Goal: Task Accomplishment & Management: Complete application form

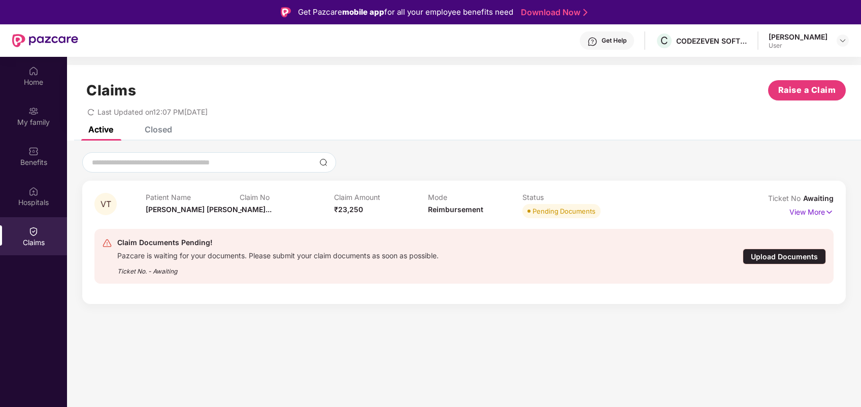
scroll to position [6, 0]
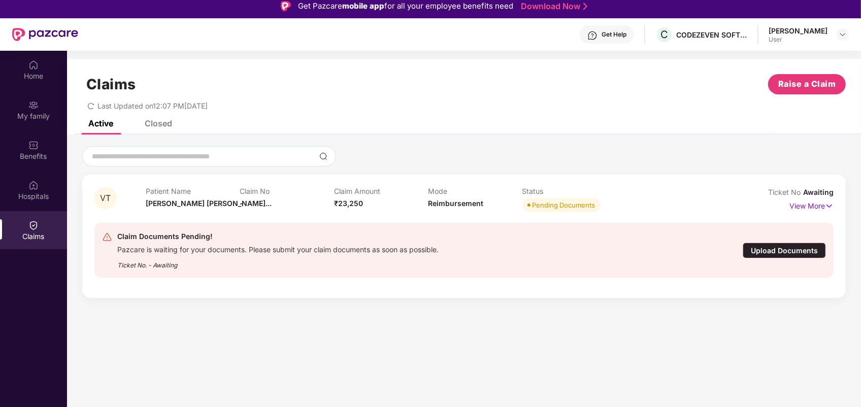
click at [780, 255] on div "Upload Documents" at bounding box center [784, 251] width 83 height 16
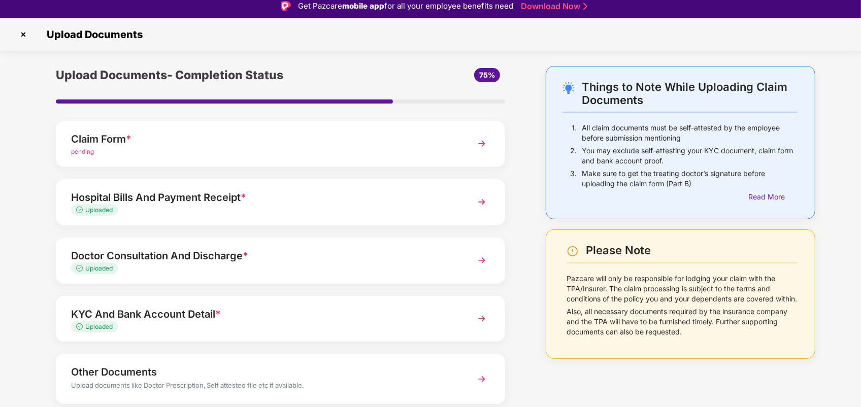
click at [412, 151] on div "pending" at bounding box center [263, 152] width 384 height 10
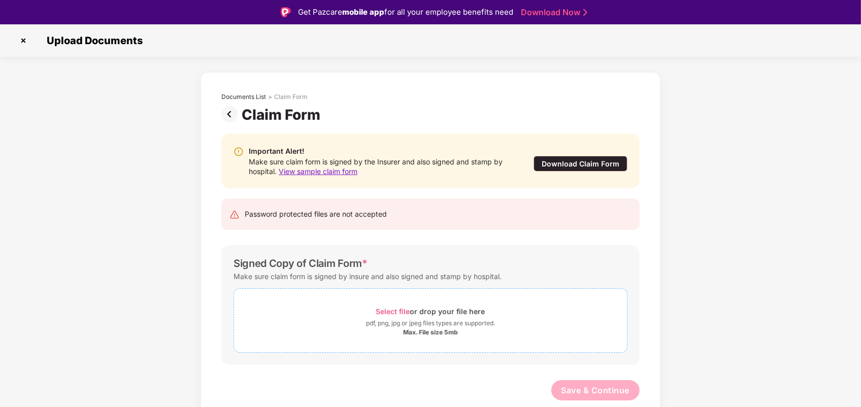
click at [395, 311] on span "Select file" at bounding box center [393, 311] width 34 height 9
click at [719, 329] on div "Documents List > Claim Form Claim Form Important Alert! Make sure claim form is…" at bounding box center [430, 273] width 861 height 403
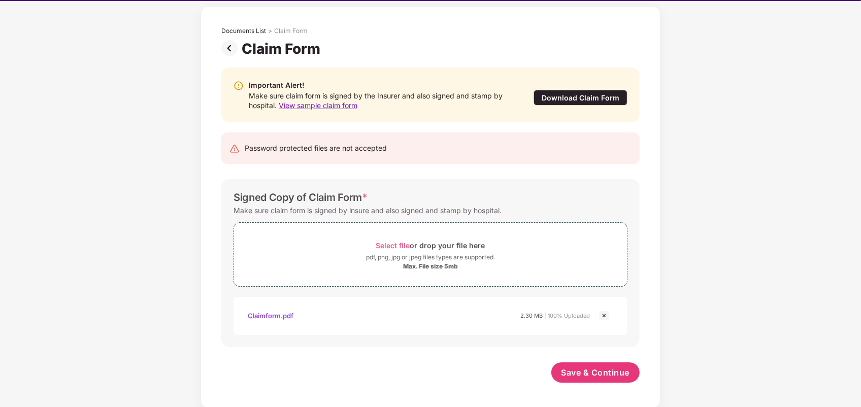
scroll to position [24, 0]
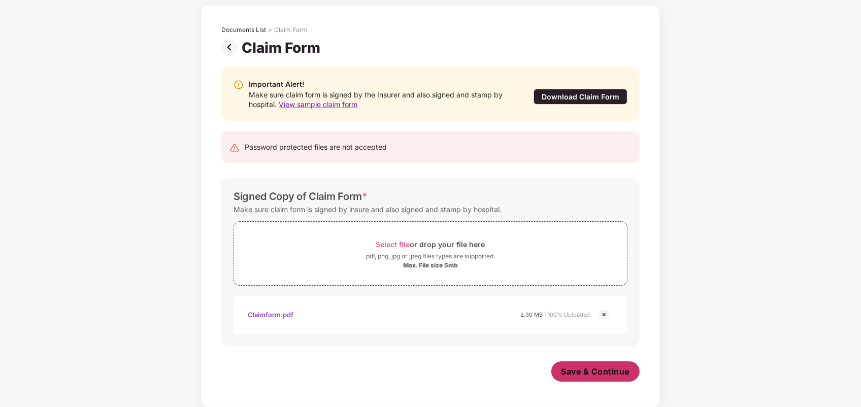
click at [584, 367] on span "Save & Continue" at bounding box center [596, 371] width 69 height 11
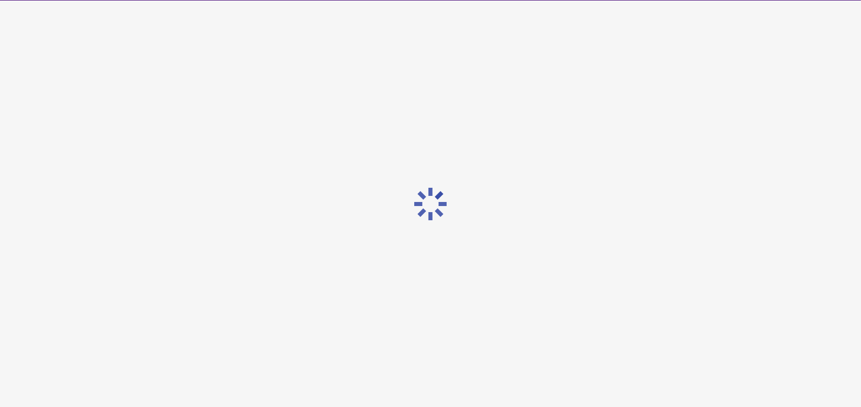
scroll to position [0, 0]
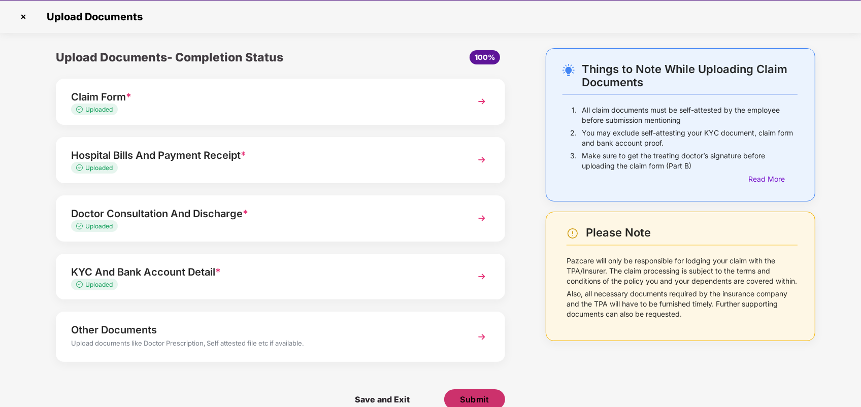
click at [475, 394] on span "Submit" at bounding box center [475, 399] width 29 height 11
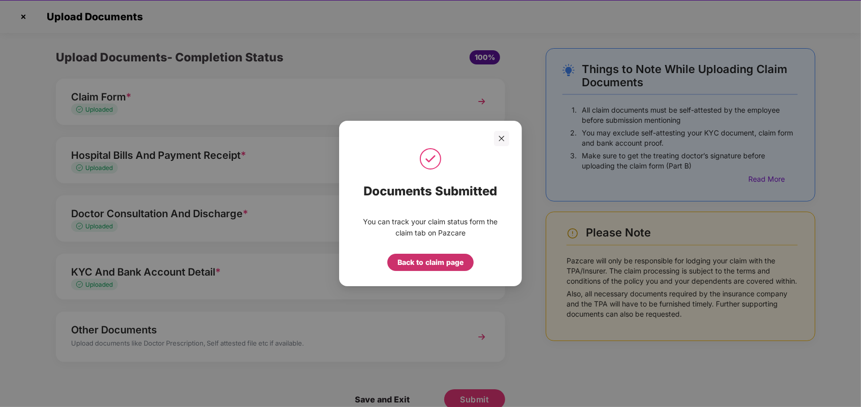
click at [433, 266] on div "Back to claim page" at bounding box center [431, 262] width 66 height 11
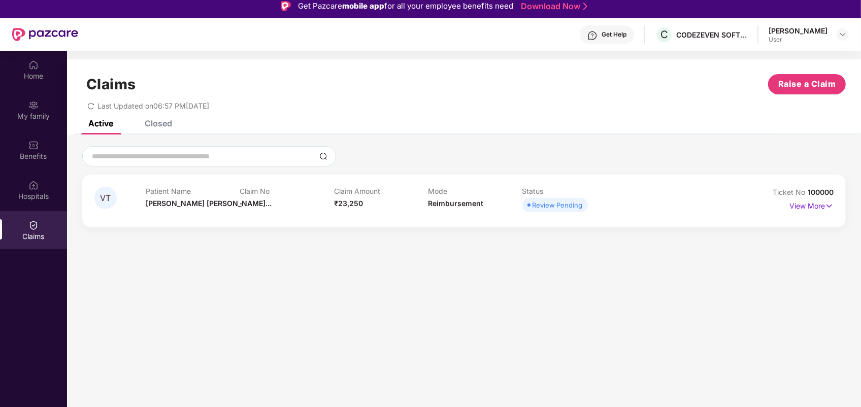
click at [151, 116] on div "Claims Raise a Claim Last Updated on 06:57 PM[DATE]" at bounding box center [464, 89] width 794 height 61
click at [153, 126] on div "Closed" at bounding box center [158, 123] width 27 height 10
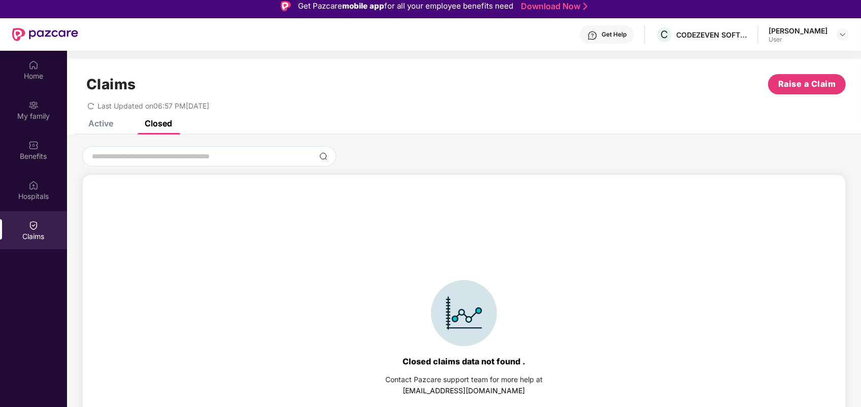
click at [105, 128] on div "Active" at bounding box center [93, 123] width 40 height 22
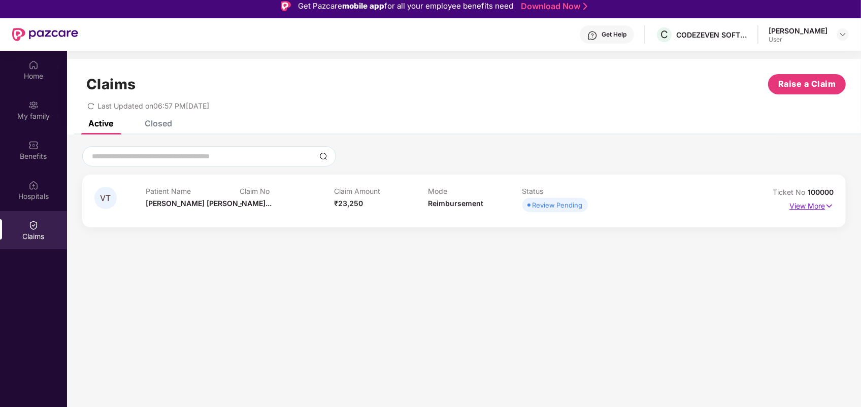
click at [821, 206] on p "View More" at bounding box center [812, 205] width 44 height 14
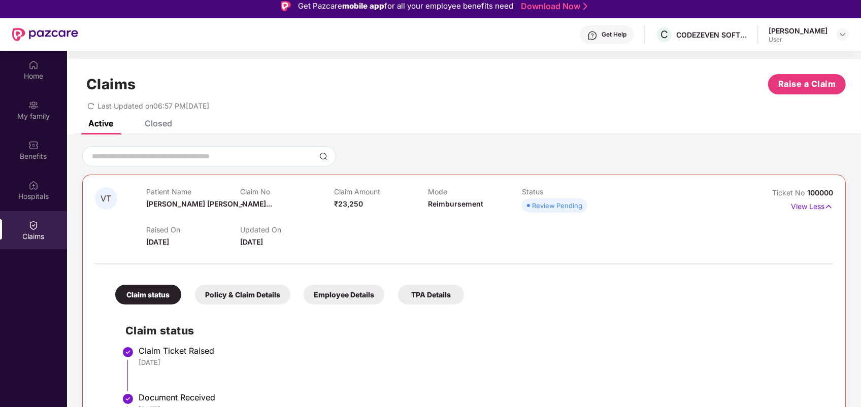
click at [606, 277] on div "Claim status Policy & Claim Details Employee Details TPA Details Claim status C…" at bounding box center [464, 369] width 739 height 198
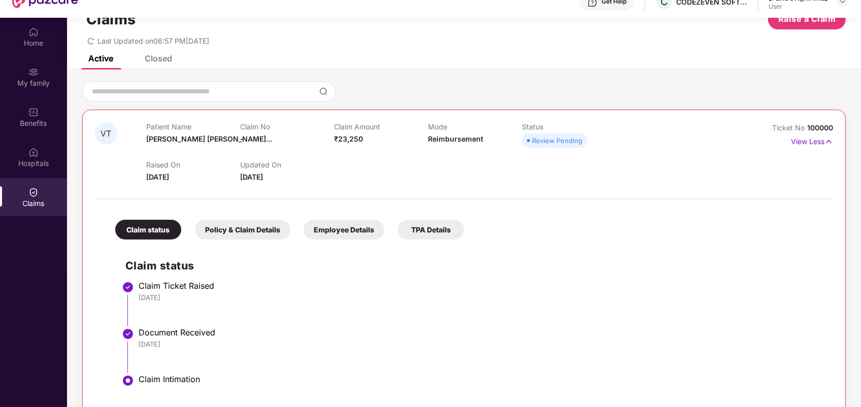
scroll to position [57, 0]
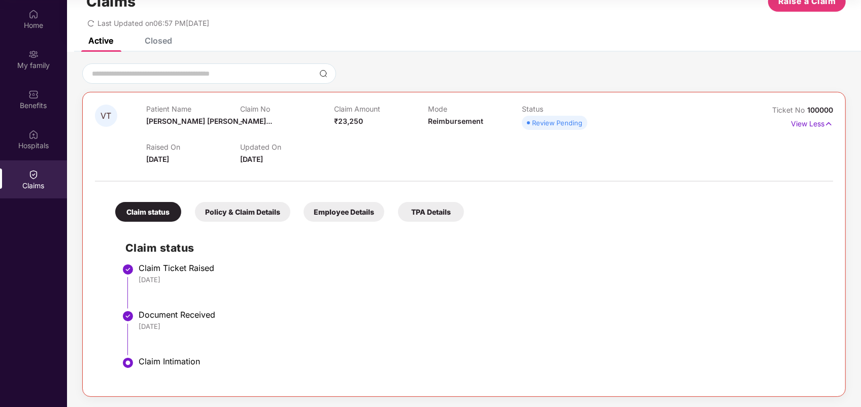
click at [220, 220] on div "Policy & Claim Details" at bounding box center [242, 212] width 95 height 20
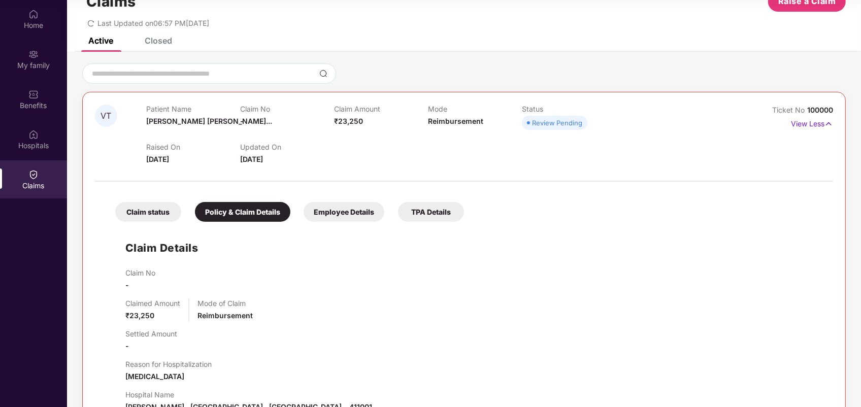
click at [171, 216] on div "Claim status" at bounding box center [148, 212] width 66 height 20
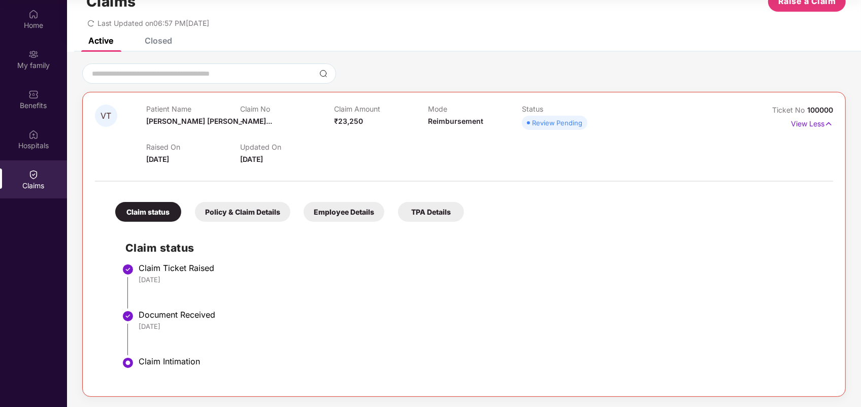
click at [336, 272] on div "Claim Ticket Raised" at bounding box center [481, 268] width 685 height 10
click at [600, 181] on div at bounding box center [464, 181] width 739 height 1
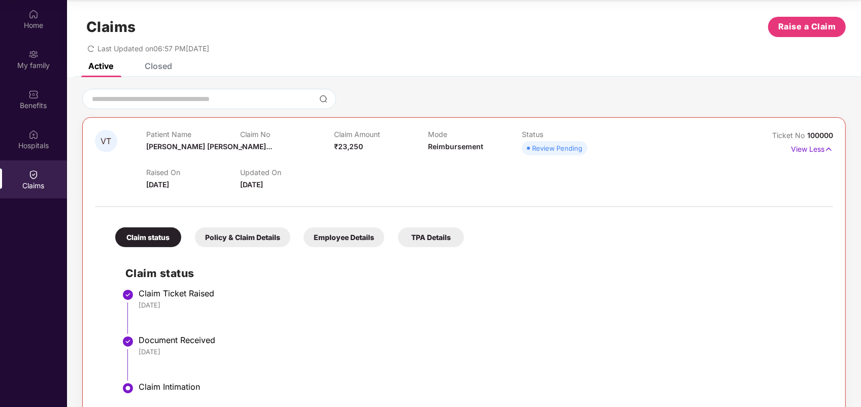
scroll to position [0, 0]
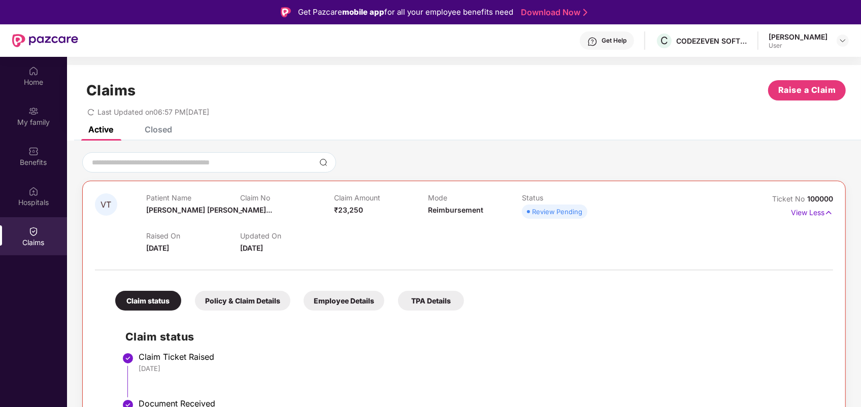
click at [156, 128] on div "Closed" at bounding box center [158, 129] width 27 height 10
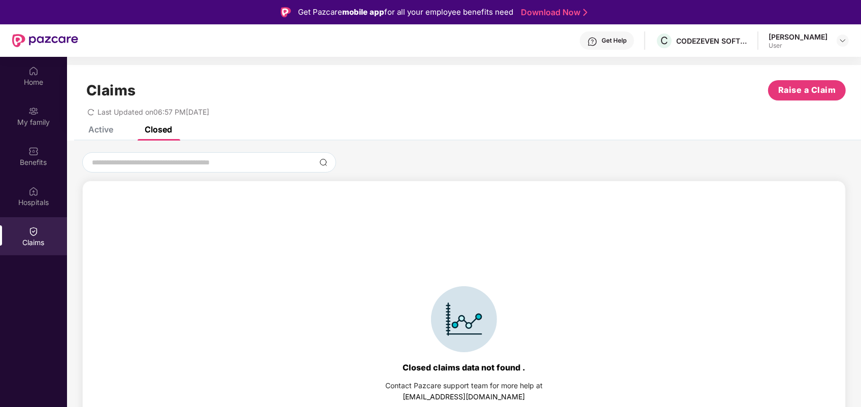
click at [107, 125] on div "Claims Raise a Claim Last Updated on 06:57 PM[DATE]" at bounding box center [464, 95] width 794 height 61
click at [102, 127] on div "Active" at bounding box center [100, 129] width 25 height 10
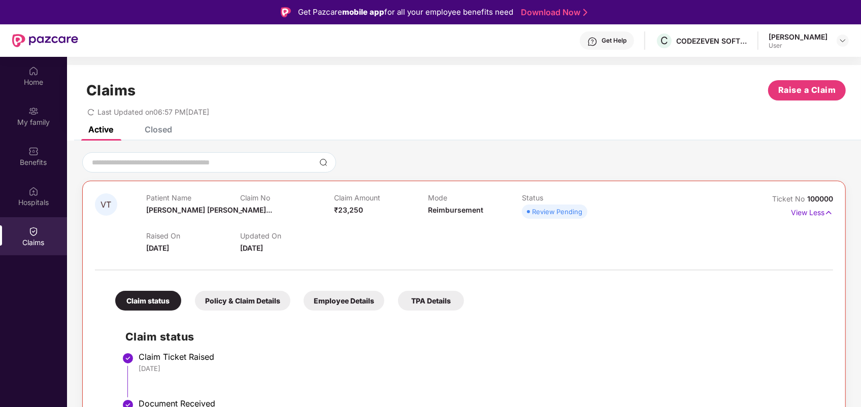
click at [164, 127] on div "Closed" at bounding box center [158, 129] width 27 height 10
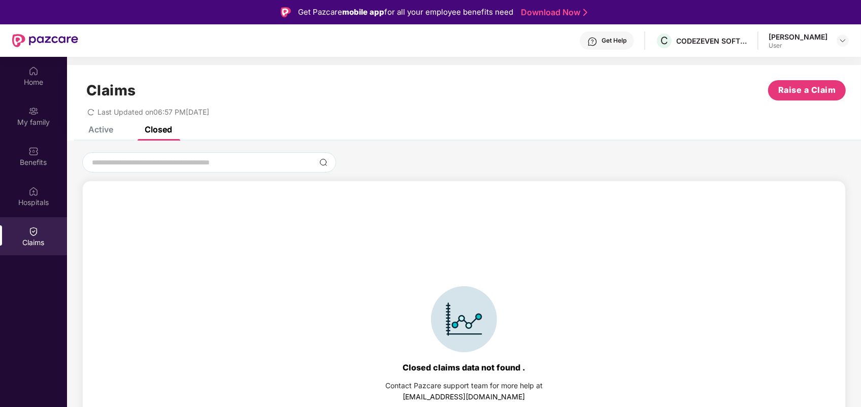
click at [97, 130] on div "Active" at bounding box center [100, 129] width 25 height 10
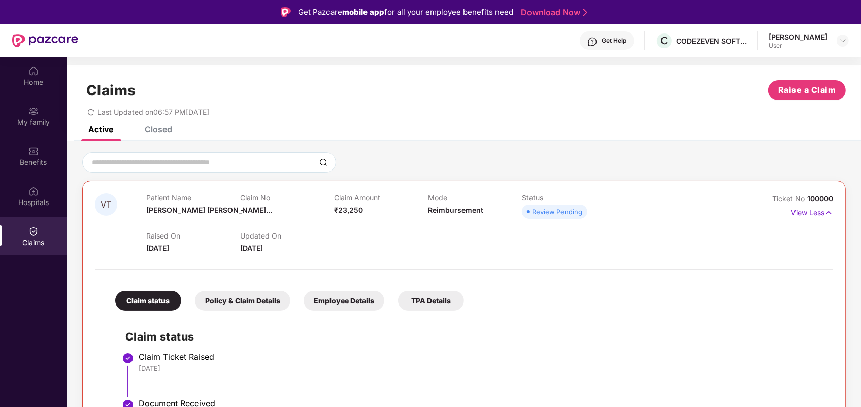
click at [152, 129] on div "Closed" at bounding box center [158, 129] width 27 height 10
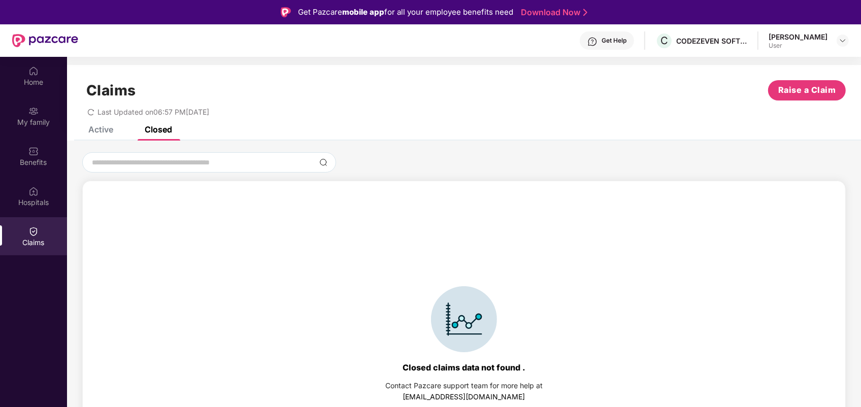
click at [107, 127] on div "Active" at bounding box center [100, 129] width 25 height 10
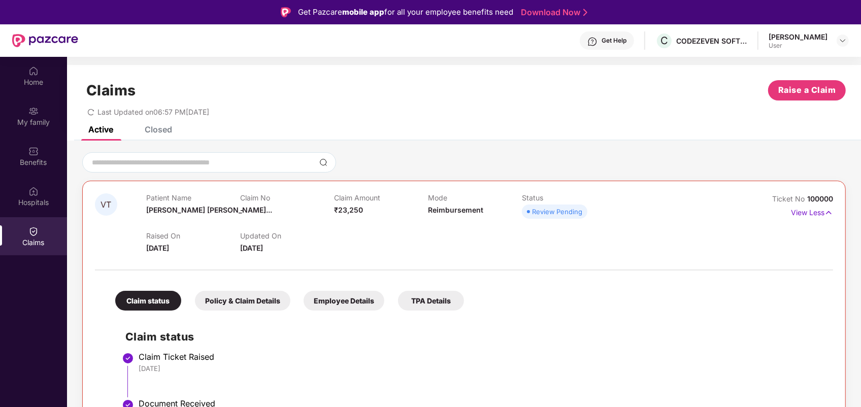
click at [792, 102] on div "Last Updated on 06:57 PM[DATE]" at bounding box center [464, 109] width 764 height 16
click at [800, 89] on span "Raise a Claim" at bounding box center [808, 90] width 58 height 13
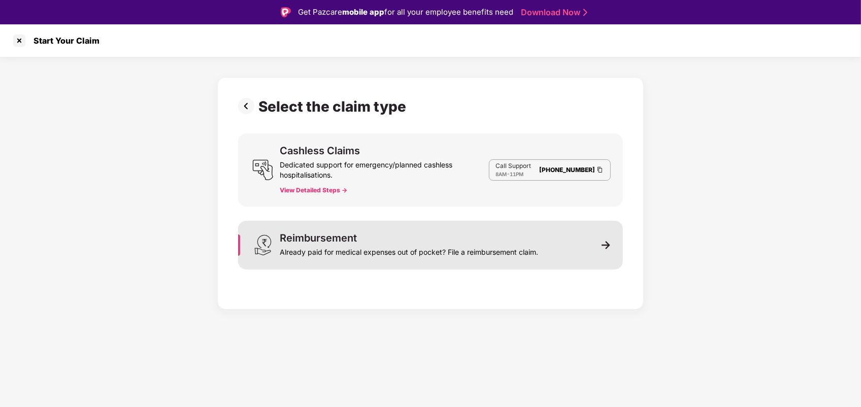
click at [405, 255] on div "Already paid for medical expenses out of pocket? File a reimbursement claim." at bounding box center [409, 250] width 259 height 14
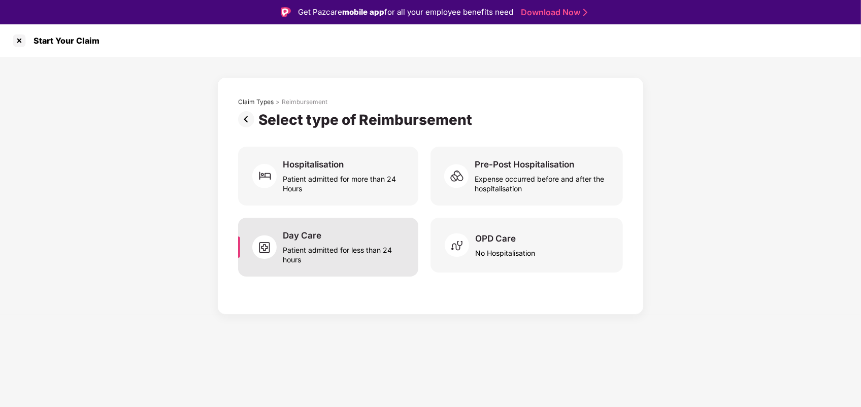
click at [346, 236] on div "Day Care Patient admitted for less than 24 hours" at bounding box center [344, 247] width 123 height 35
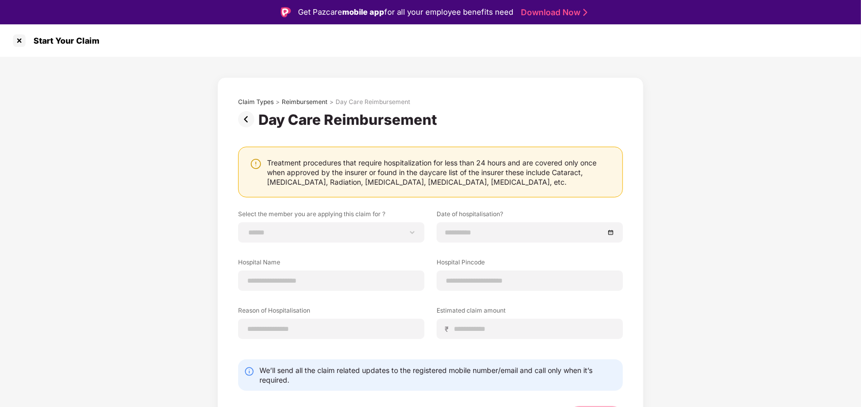
click at [275, 217] on label "Select the member you are applying this claim for ?" at bounding box center [331, 216] width 186 height 13
click at [279, 226] on div "**********" at bounding box center [331, 232] width 186 height 20
click at [299, 235] on select "**********" at bounding box center [331, 233] width 169 height 8
select select "**********"
click at [247, 229] on select "**********" at bounding box center [331, 233] width 169 height 8
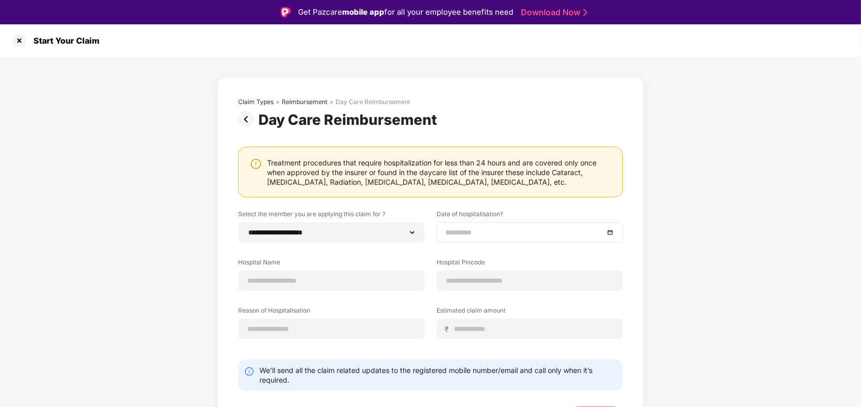
click at [511, 237] on input at bounding box center [524, 232] width 159 height 11
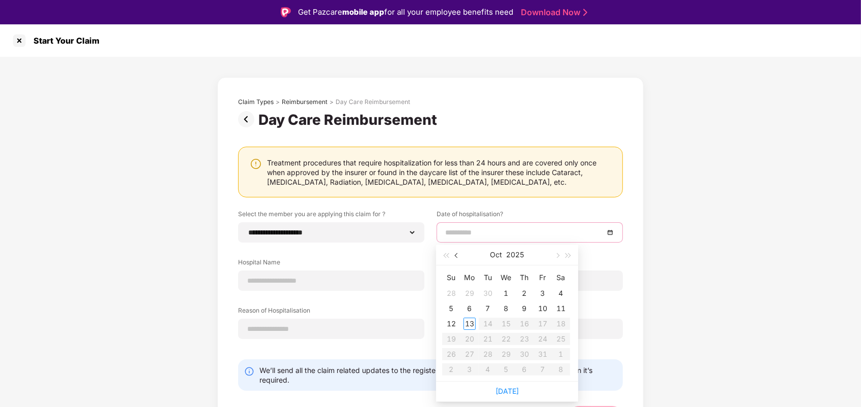
click at [457, 253] on span "button" at bounding box center [457, 255] width 5 height 5
type input "**********"
click at [543, 293] on div "1" at bounding box center [543, 293] width 12 height 12
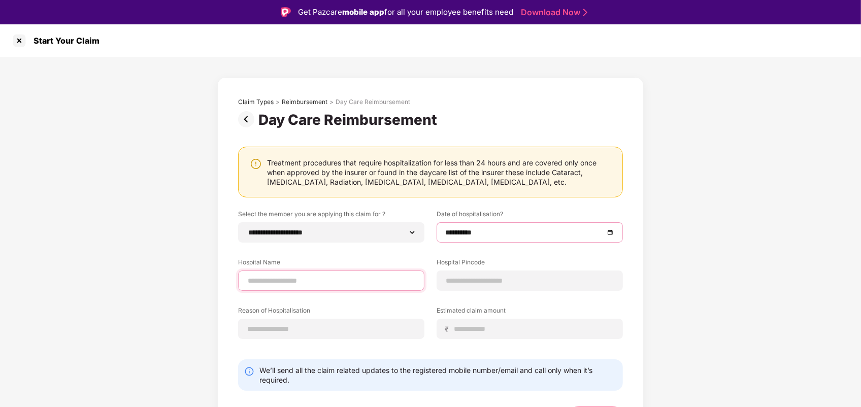
click at [286, 276] on input at bounding box center [331, 281] width 169 height 11
type input "********"
type input "******"
type input "********"
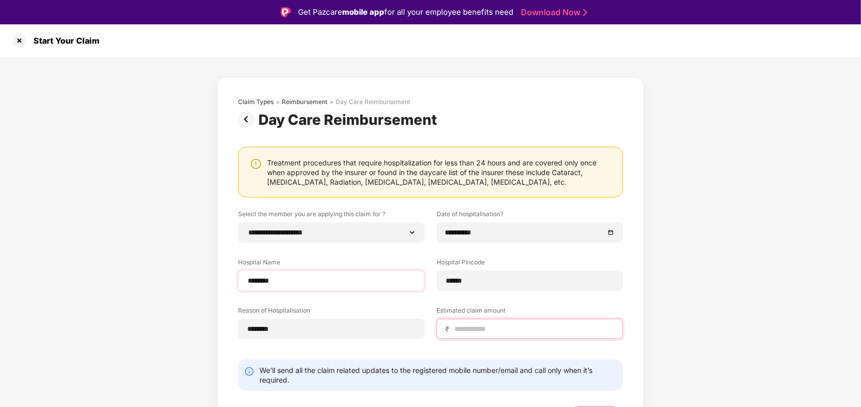
type input "*****"
select select "****"
select select "**********"
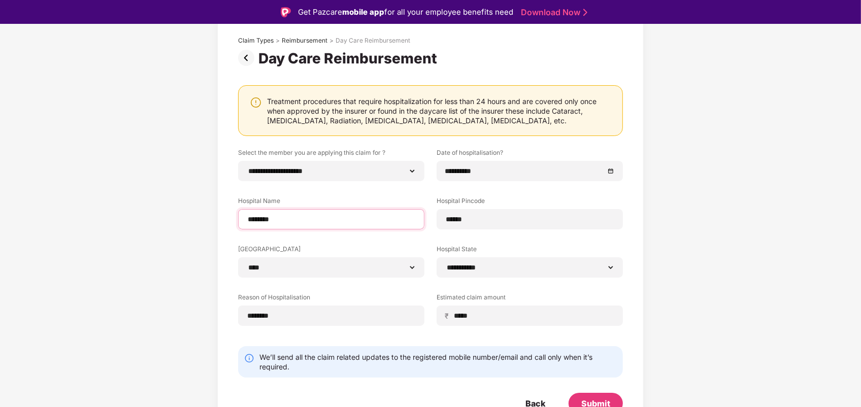
scroll to position [63, 0]
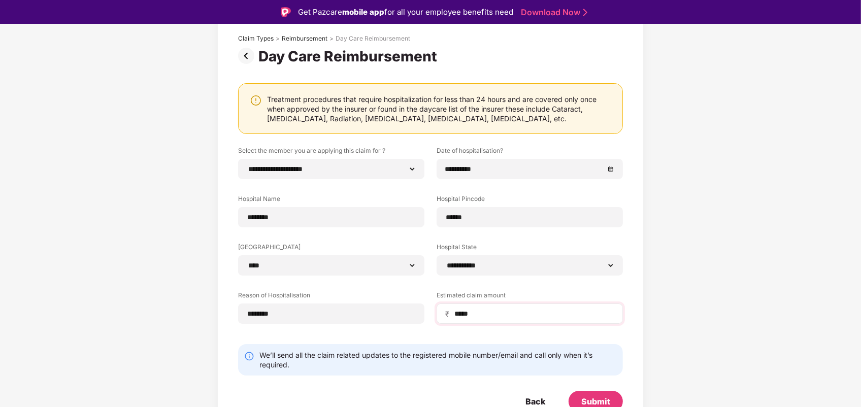
click at [477, 320] on div "₹ *****" at bounding box center [530, 314] width 186 height 20
drag, startPoint x: 477, startPoint y: 320, endPoint x: 478, endPoint y: 314, distance: 6.7
click at [478, 314] on input "*****" at bounding box center [534, 314] width 161 height 11
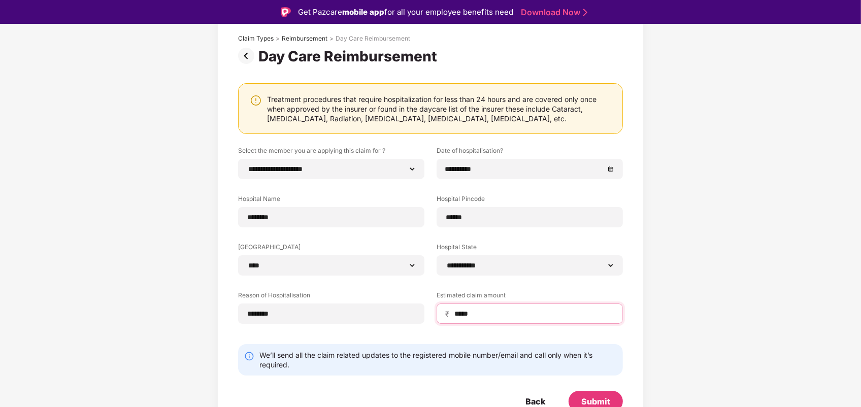
click at [478, 314] on input "*****" at bounding box center [534, 314] width 161 height 11
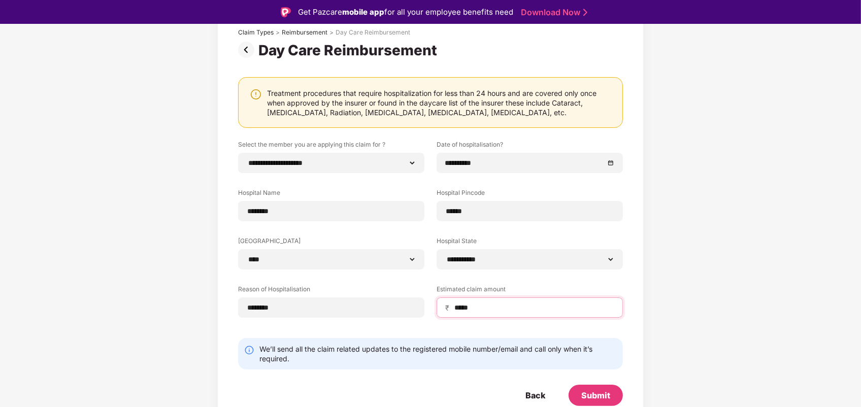
scroll to position [70, 0]
type input "*****"
click at [614, 397] on div "Submit" at bounding box center [596, 394] width 54 height 21
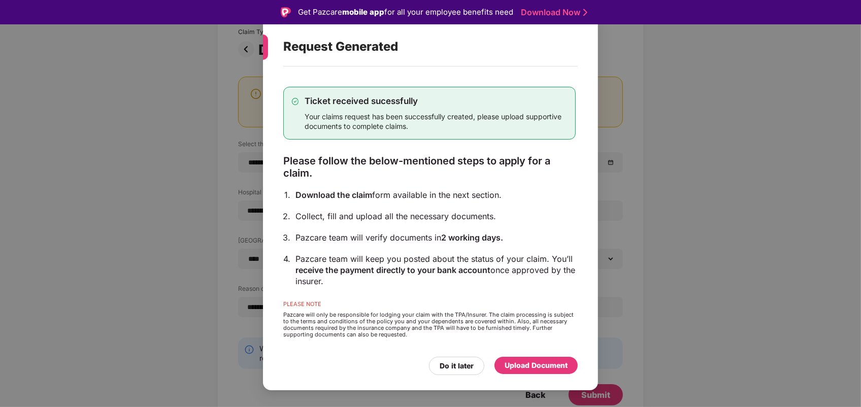
click at [537, 369] on div "Upload Document" at bounding box center [536, 365] width 63 height 11
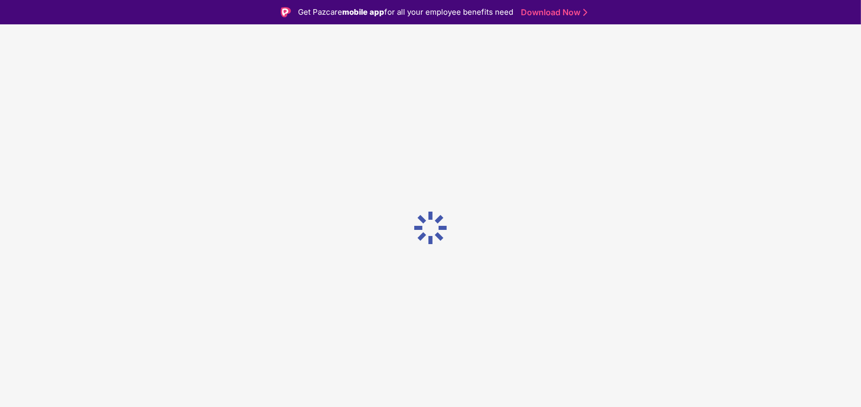
scroll to position [0, 0]
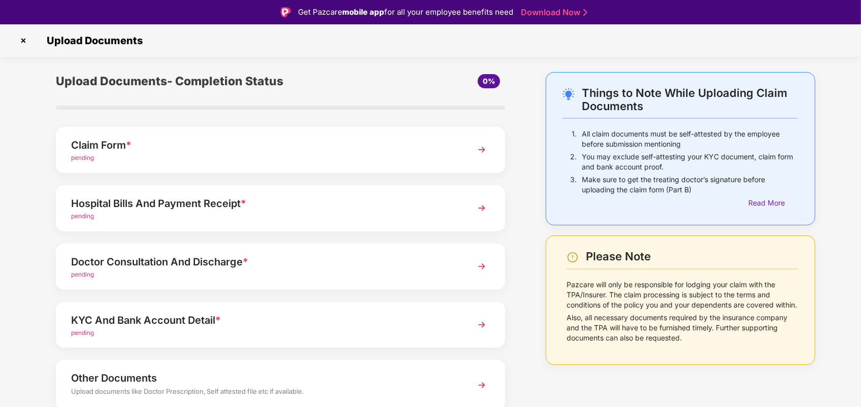
click at [24, 42] on img at bounding box center [23, 41] width 16 height 16
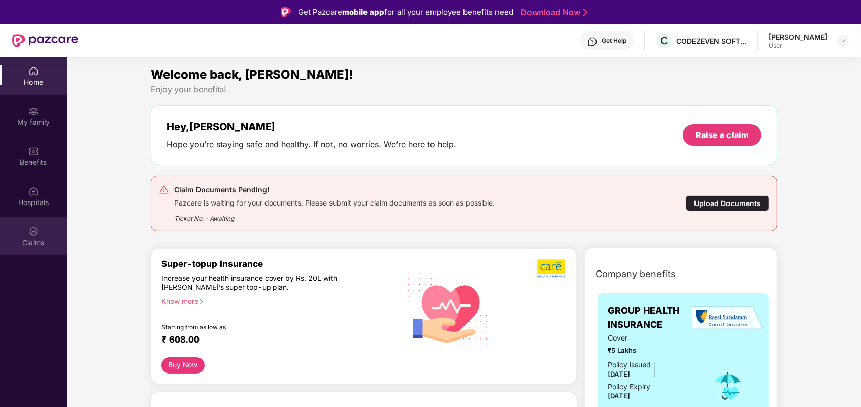
click at [30, 232] on img at bounding box center [33, 232] width 10 height 10
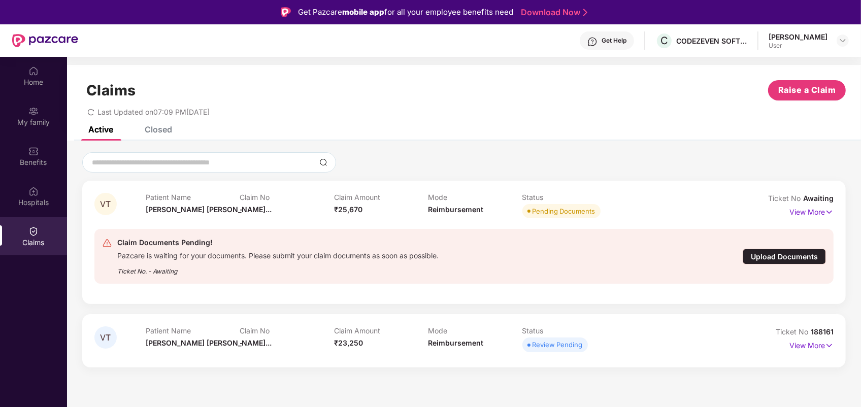
click at [783, 254] on div "Upload Documents" at bounding box center [784, 257] width 83 height 16
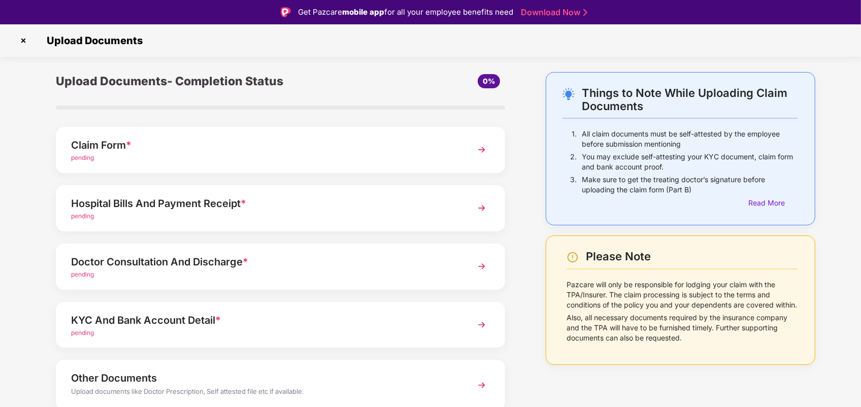
click at [466, 160] on div "Claim Form * pending" at bounding box center [281, 150] width 450 height 46
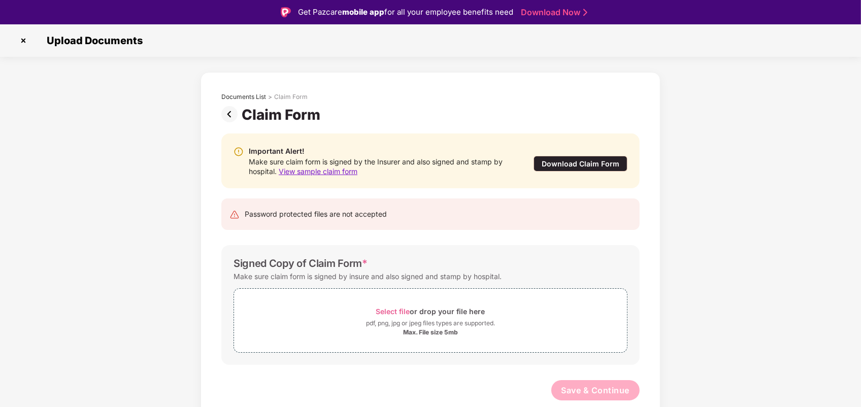
click at [229, 118] on img at bounding box center [231, 114] width 20 height 16
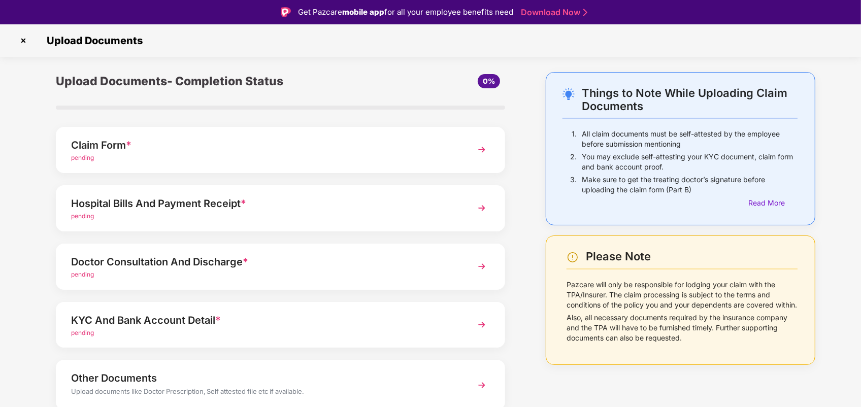
click at [392, 223] on div "Hospital Bills And Payment Receipt * pending" at bounding box center [281, 208] width 450 height 46
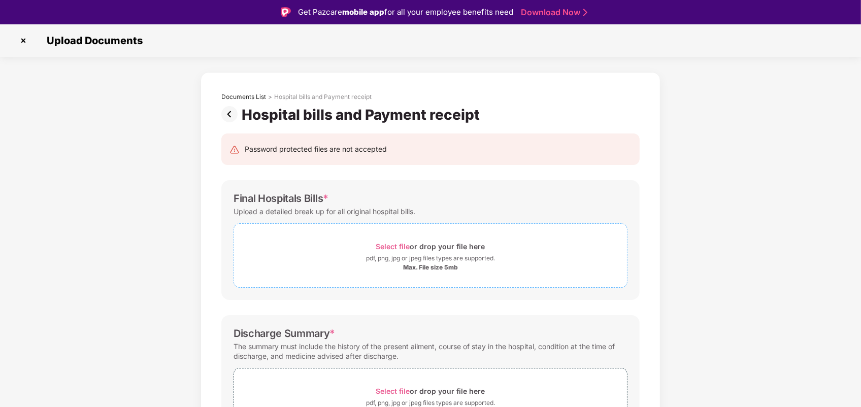
click at [384, 245] on span "Select file" at bounding box center [393, 246] width 34 height 9
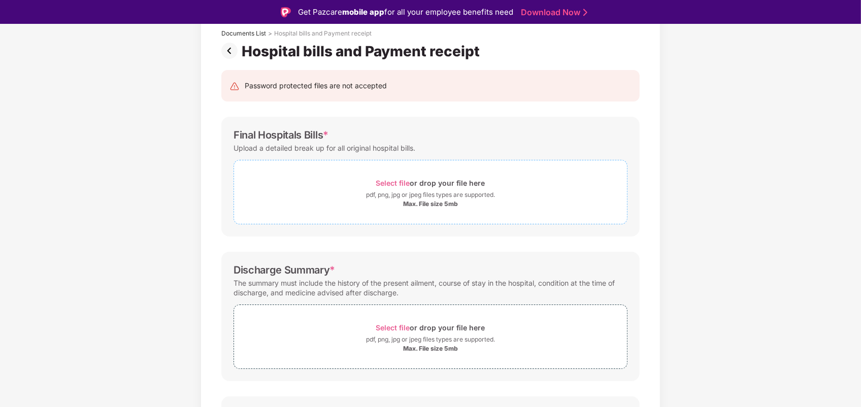
click at [391, 187] on span "Select file" at bounding box center [393, 183] width 34 height 9
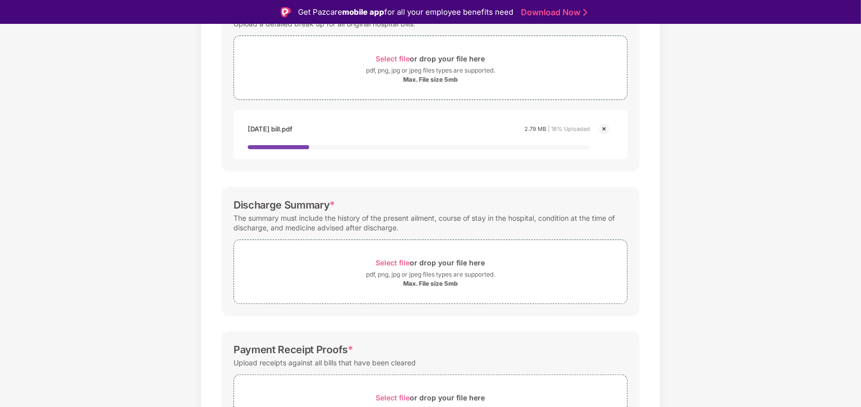
scroll to position [190, 0]
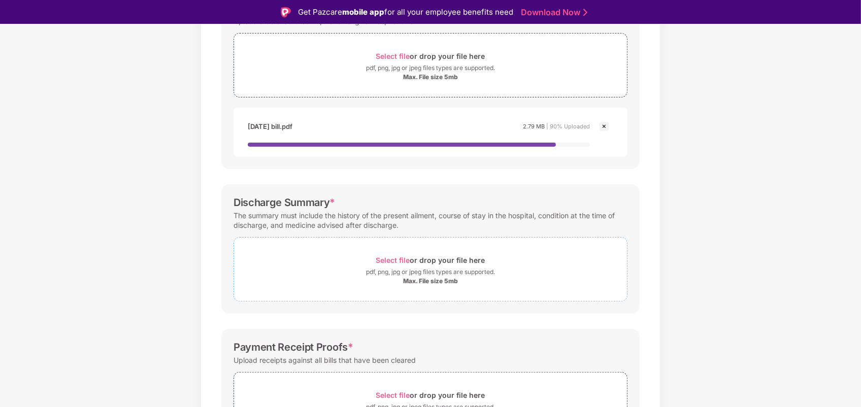
click at [391, 260] on span "Select file" at bounding box center [393, 260] width 34 height 9
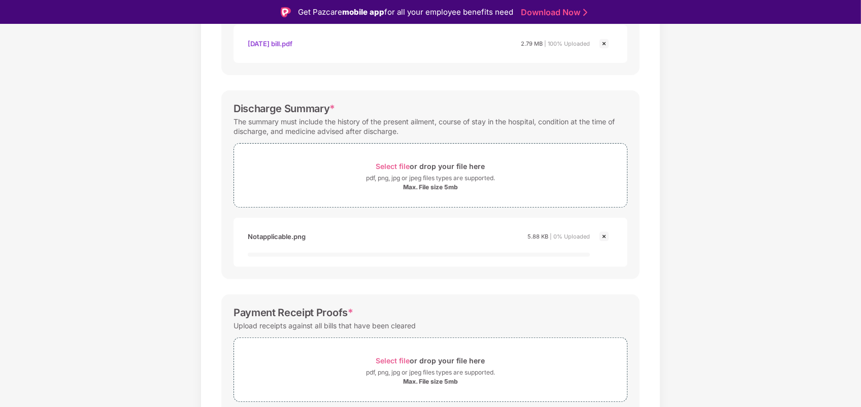
scroll to position [317, 0]
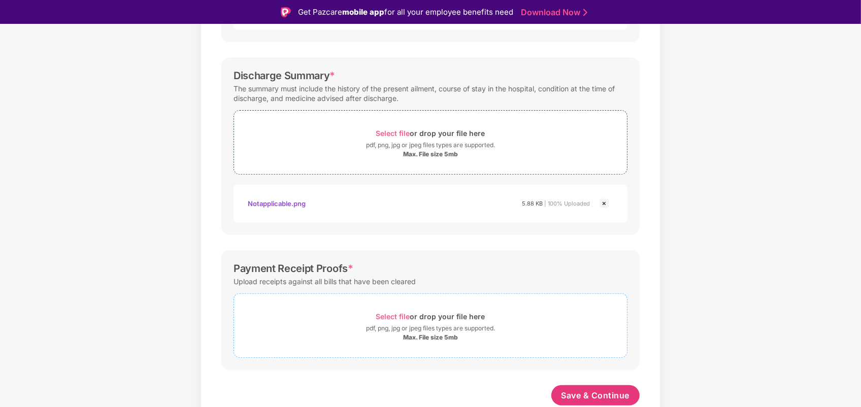
click at [398, 315] on span "Select file" at bounding box center [393, 316] width 34 height 9
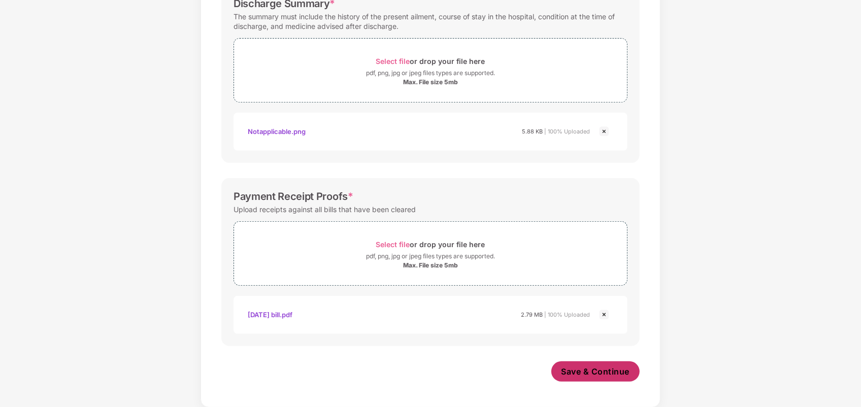
scroll to position [355, 0]
click at [593, 369] on span "Save & Continue" at bounding box center [596, 371] width 69 height 11
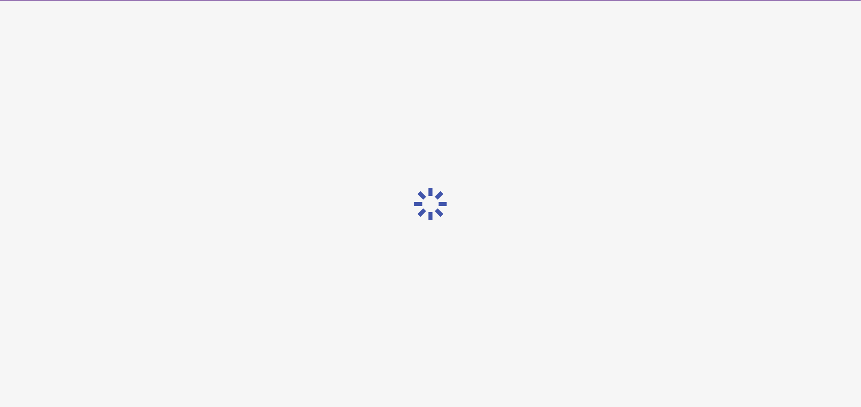
scroll to position [0, 0]
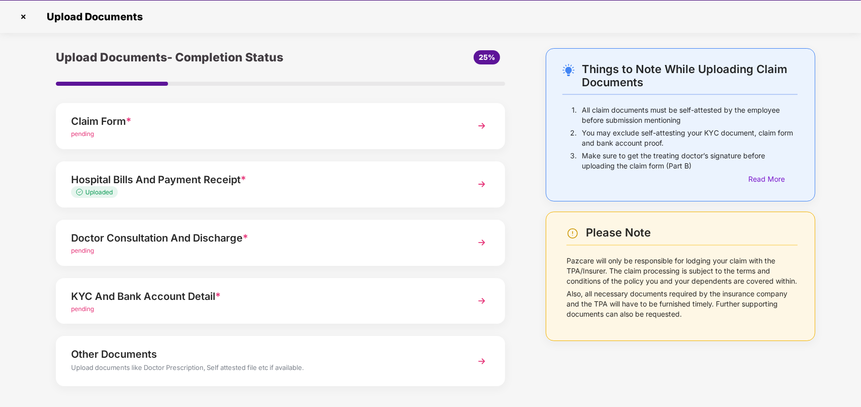
click at [364, 247] on div "pending" at bounding box center [263, 251] width 384 height 10
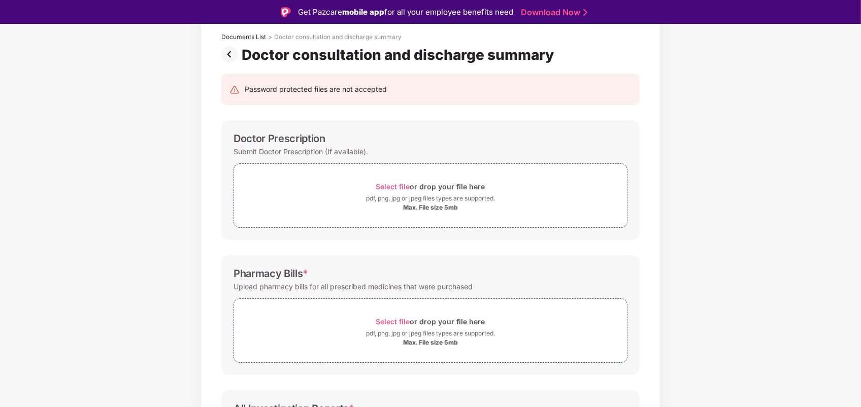
scroll to position [63, 0]
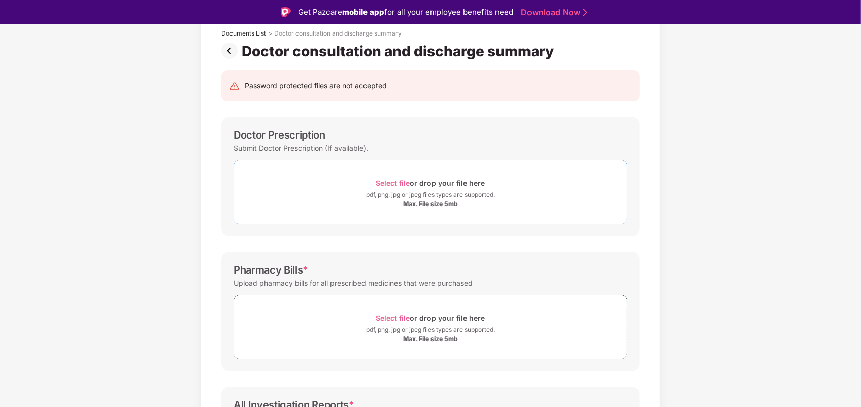
click at [397, 178] on div "Select file or drop your file here" at bounding box center [430, 183] width 109 height 14
click at [389, 193] on div "pdf, png, jpg or jpeg files types are supported." at bounding box center [430, 195] width 129 height 10
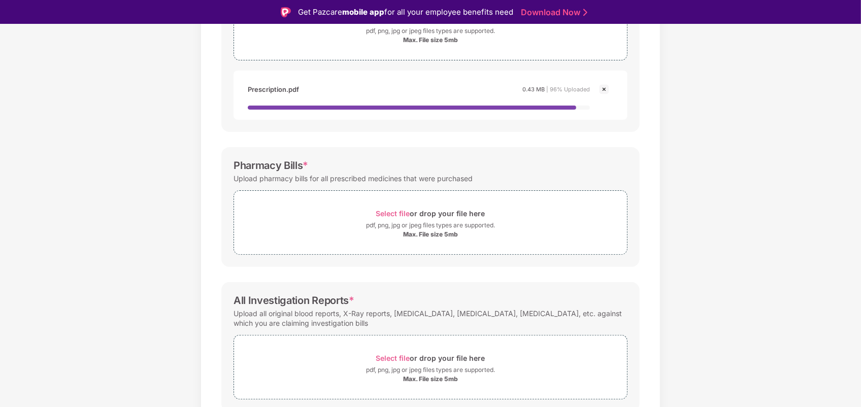
scroll to position [254, 0]
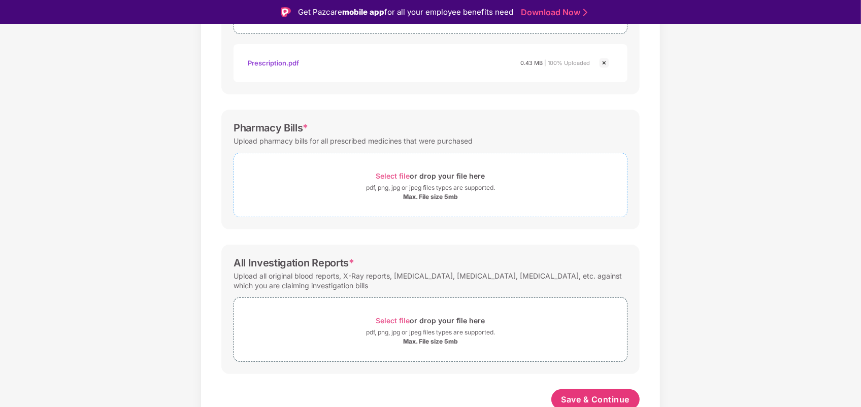
click at [387, 187] on div "pdf, png, jpg or jpeg files types are supported." at bounding box center [430, 188] width 129 height 10
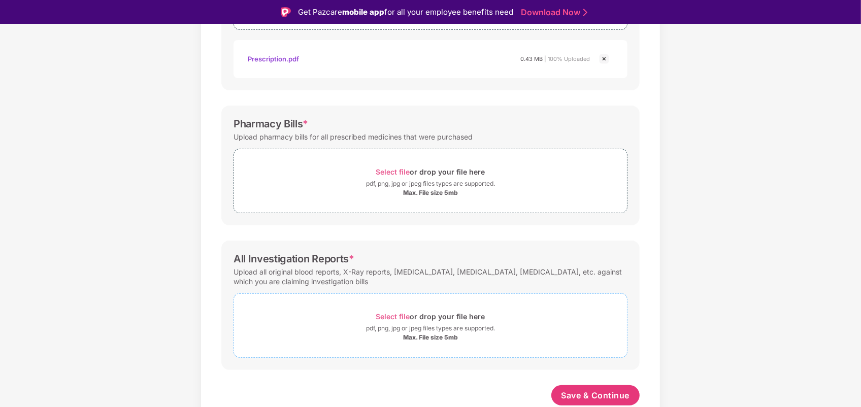
click at [376, 304] on span "Select file or drop your file here pdf, png, jpg or jpeg files types are suppor…" at bounding box center [430, 326] width 393 height 48
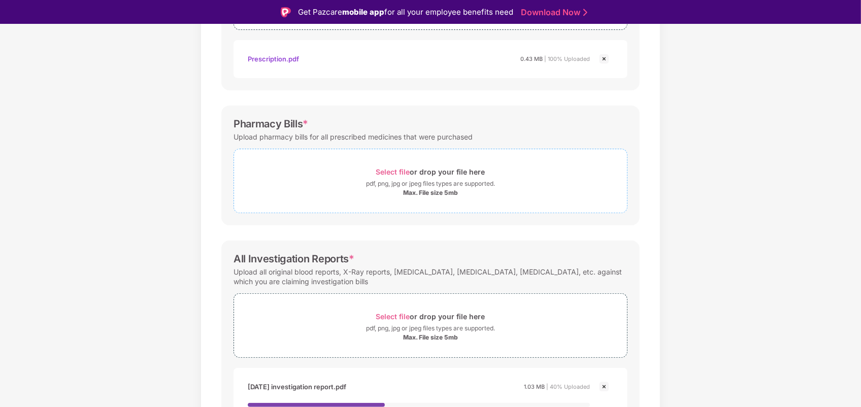
click at [390, 169] on span "Select file" at bounding box center [393, 172] width 34 height 9
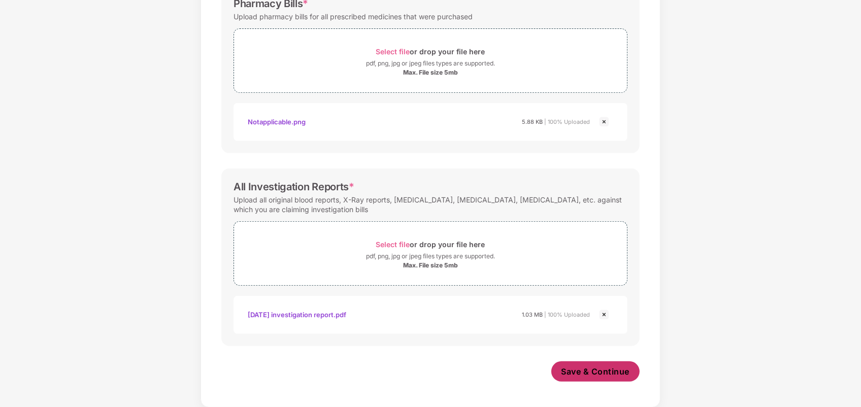
scroll to position [355, 0]
click at [583, 370] on span "Save & Continue" at bounding box center [596, 371] width 69 height 11
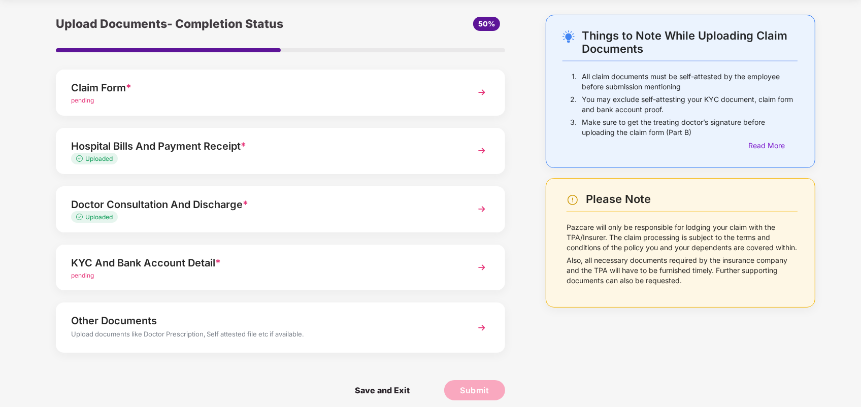
scroll to position [41, 0]
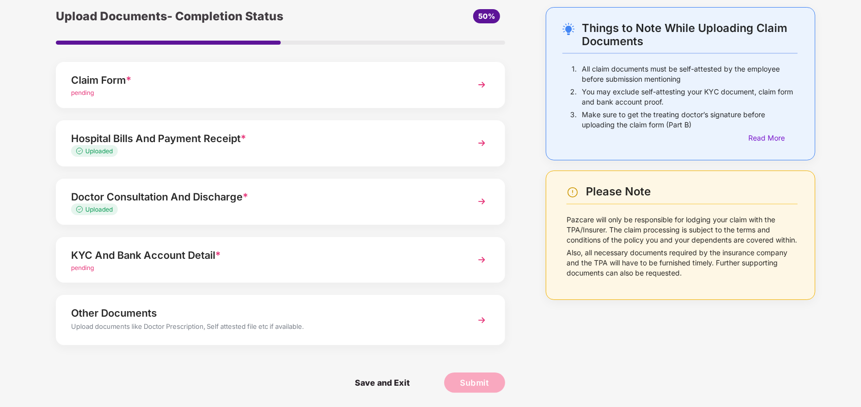
click at [324, 267] on div "pending" at bounding box center [263, 269] width 384 height 10
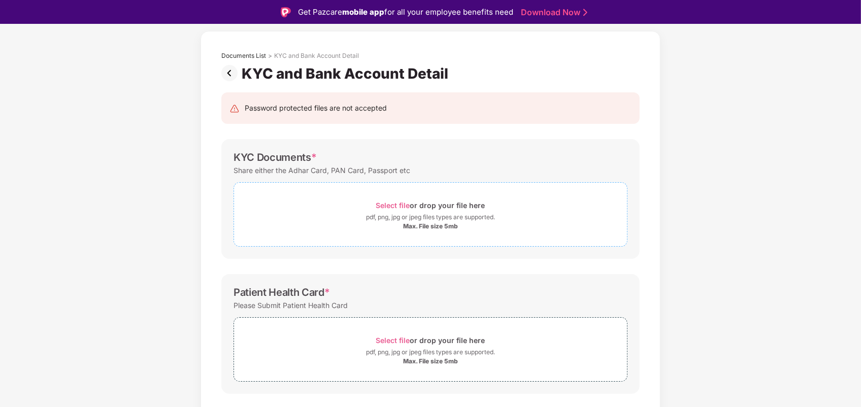
click at [404, 217] on div "pdf, png, jpg or jpeg files types are supported." at bounding box center [430, 217] width 129 height 10
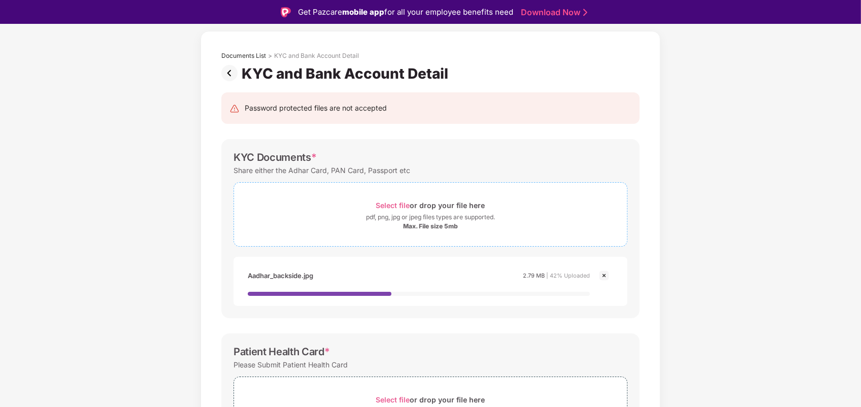
click at [386, 206] on span "Select file" at bounding box center [393, 205] width 34 height 9
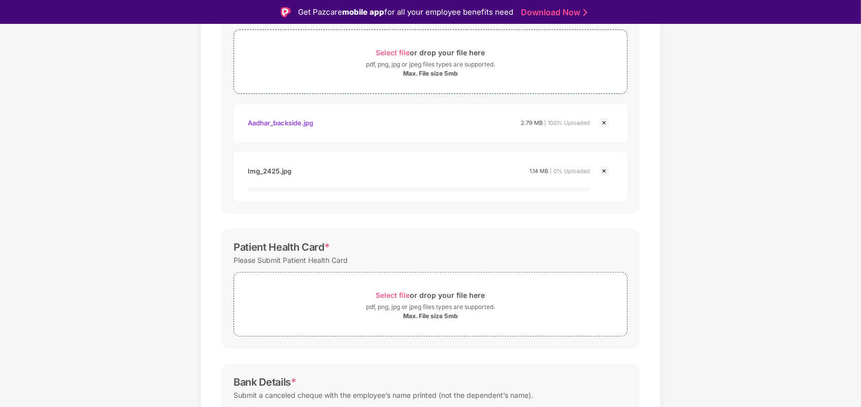
scroll to position [232, 0]
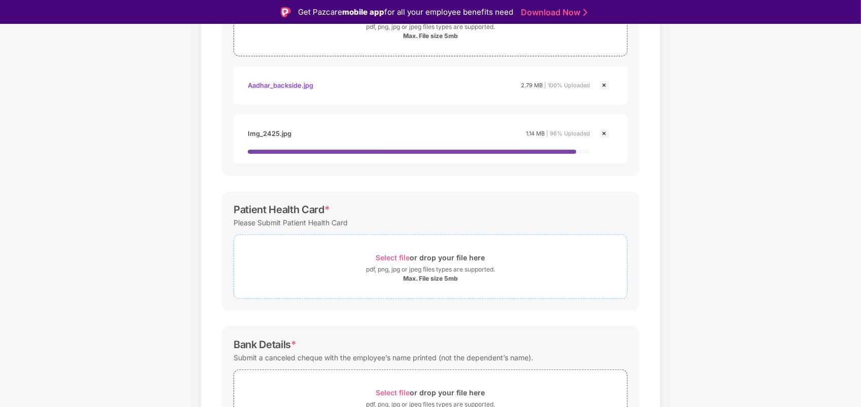
click at [399, 260] on span "Select file" at bounding box center [393, 257] width 34 height 9
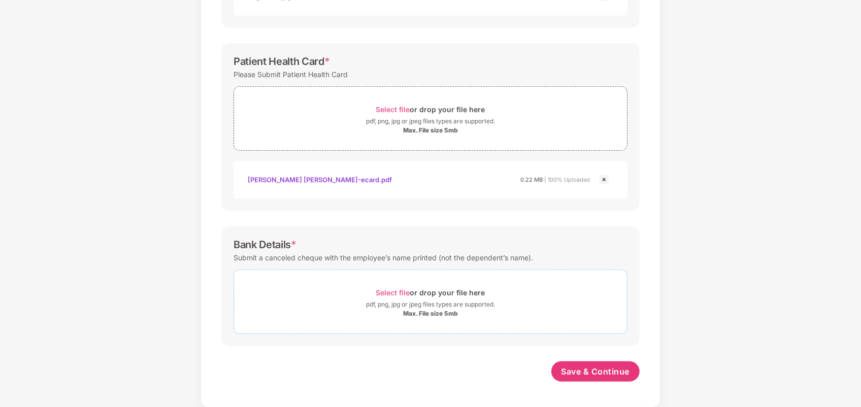
scroll to position [345, 0]
click at [392, 293] on span "Select file" at bounding box center [393, 292] width 34 height 9
click at [283, 242] on div "Bank Details *" at bounding box center [265, 245] width 63 height 12
click at [412, 286] on div "Select file or drop your file here" at bounding box center [430, 293] width 109 height 14
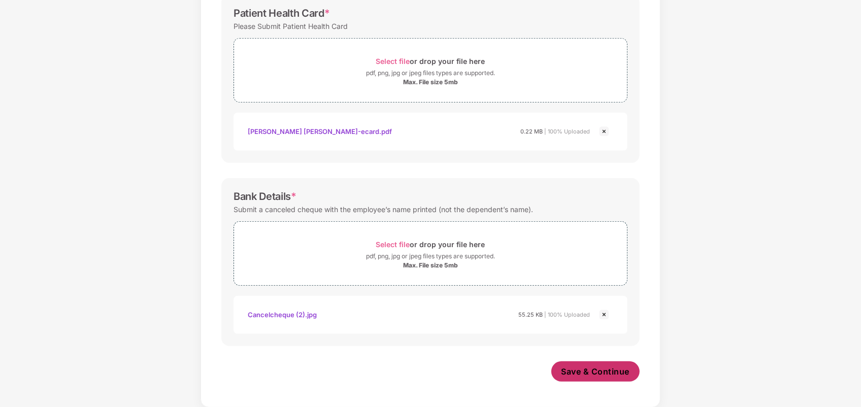
scroll to position [394, 0]
click at [580, 371] on span "Save & Continue" at bounding box center [596, 371] width 69 height 11
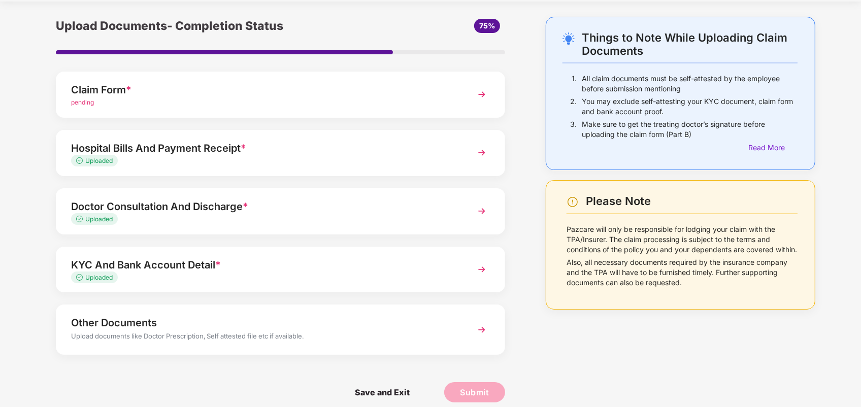
scroll to position [41, 0]
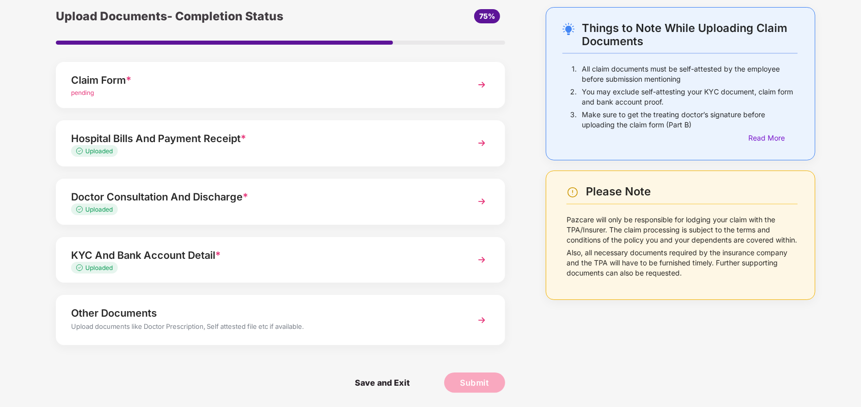
click at [348, 94] on div "pending" at bounding box center [263, 93] width 384 height 10
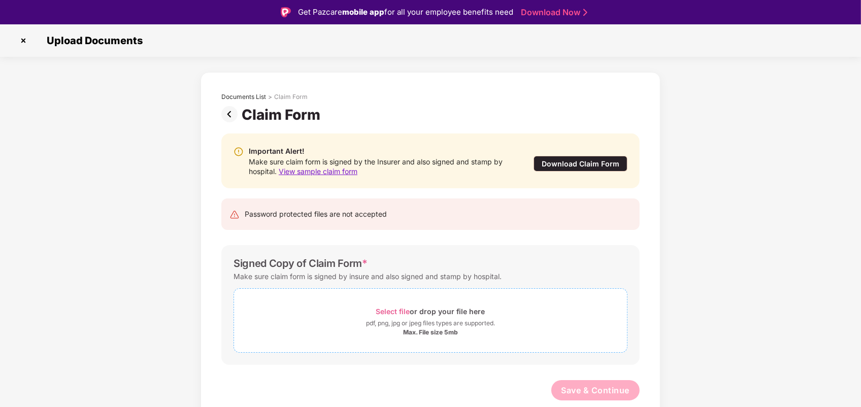
click at [397, 309] on span "Select file" at bounding box center [393, 311] width 34 height 9
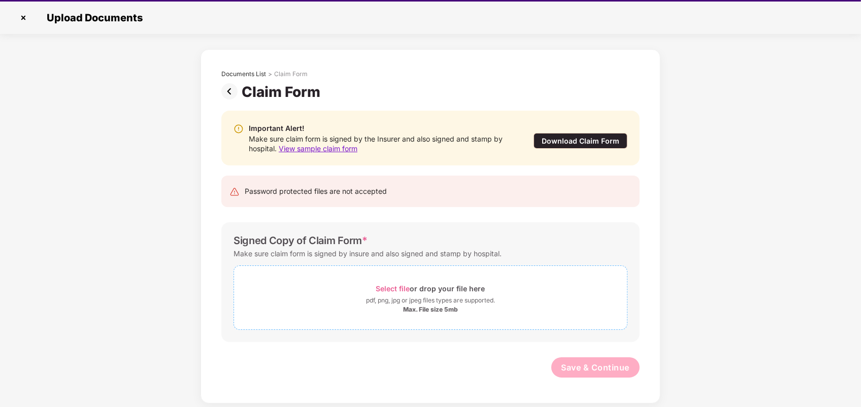
scroll to position [24, 0]
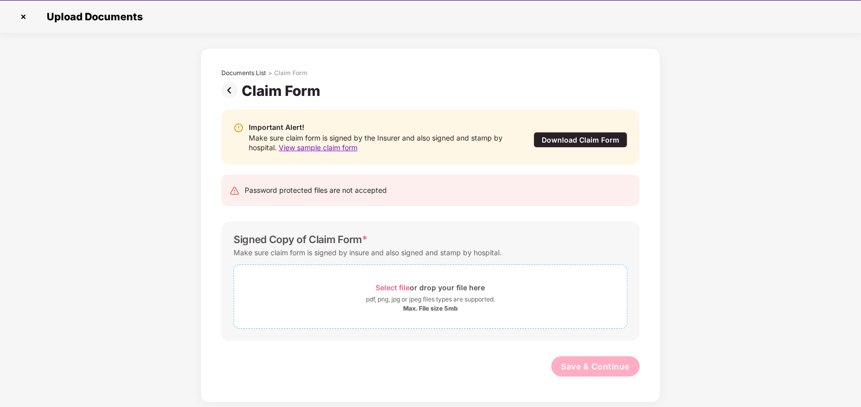
click at [388, 288] on span "Select file" at bounding box center [393, 287] width 34 height 9
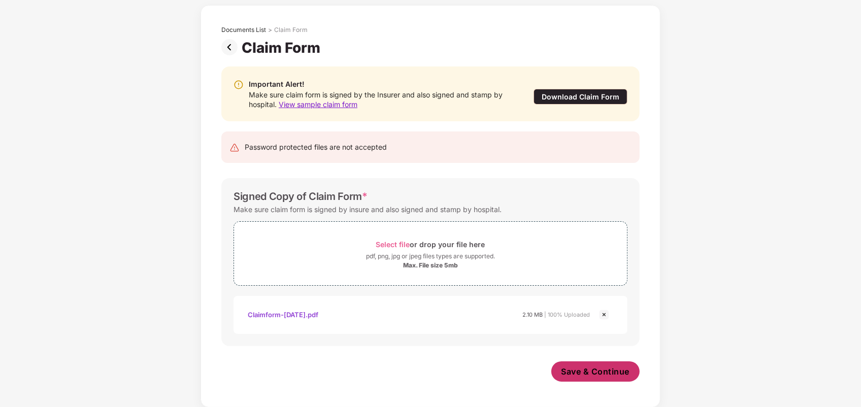
click at [602, 369] on span "Save & Continue" at bounding box center [596, 371] width 69 height 11
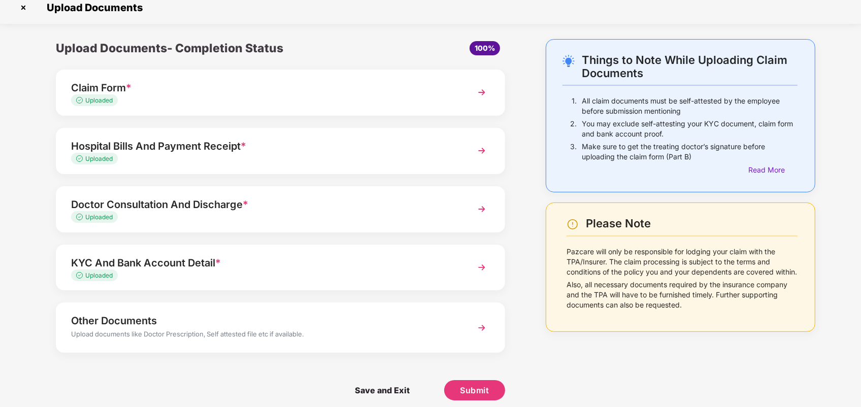
scroll to position [16, 0]
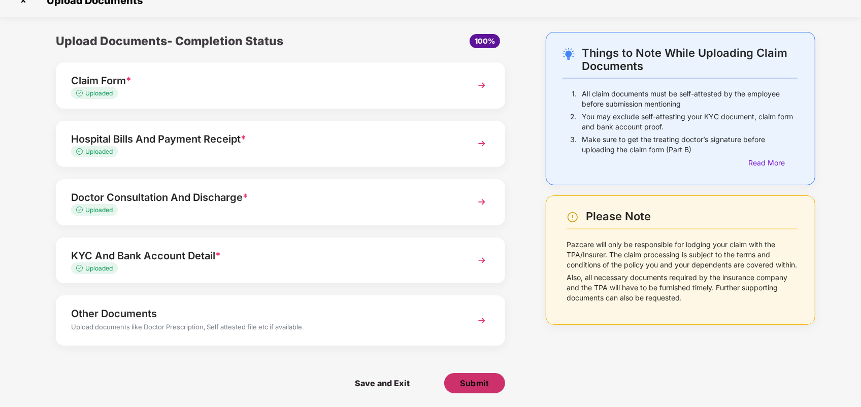
click at [491, 389] on button "Submit" at bounding box center [474, 383] width 61 height 20
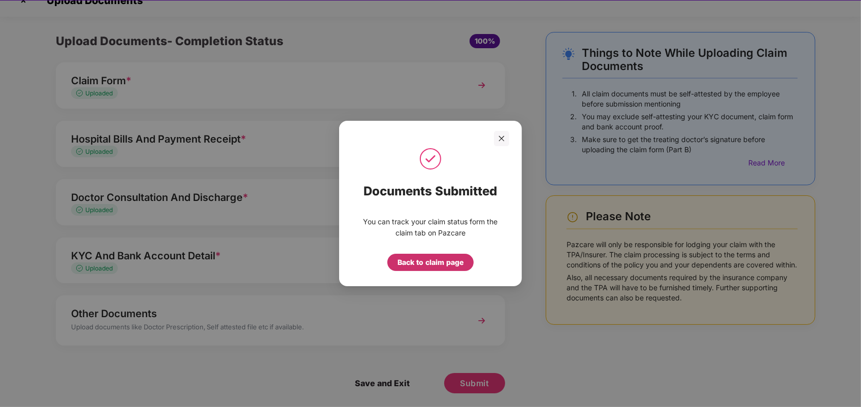
click at [425, 260] on div "Back to claim page" at bounding box center [431, 262] width 66 height 11
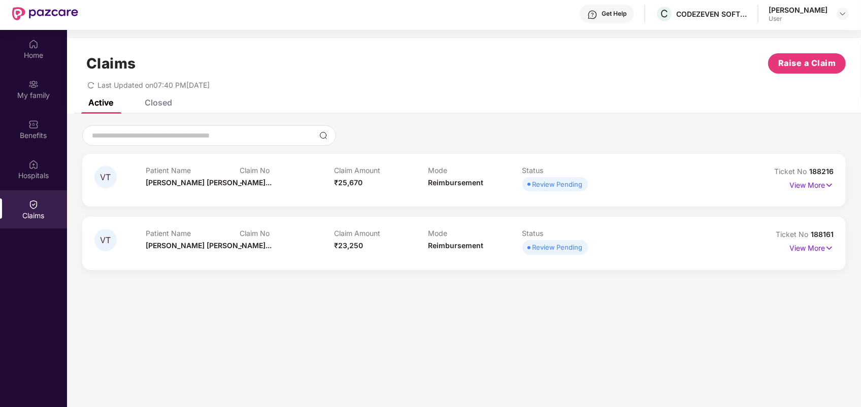
scroll to position [0, 0]
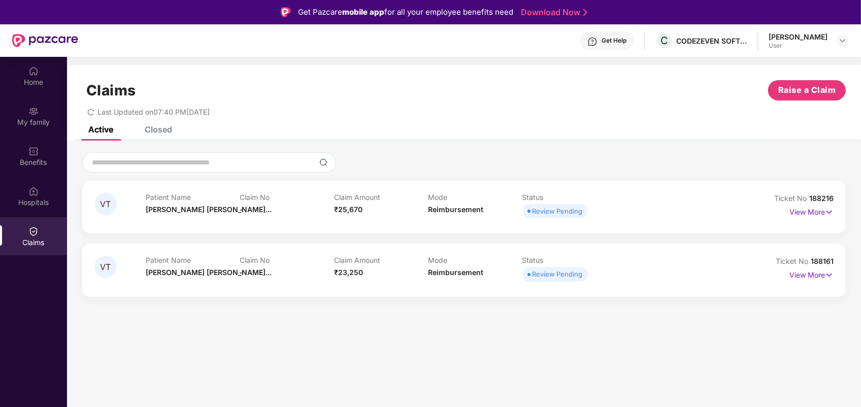
click at [811, 220] on div "View More" at bounding box center [812, 212] width 44 height 16
click at [814, 215] on p "View More" at bounding box center [812, 211] width 44 height 14
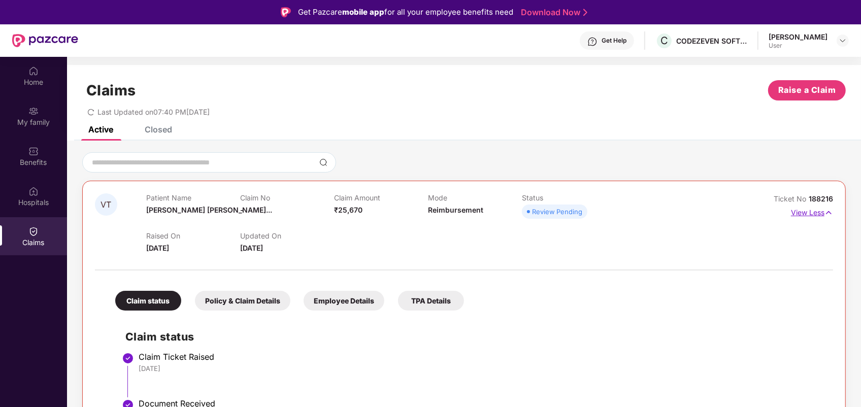
click at [809, 216] on p "View Less" at bounding box center [812, 212] width 42 height 14
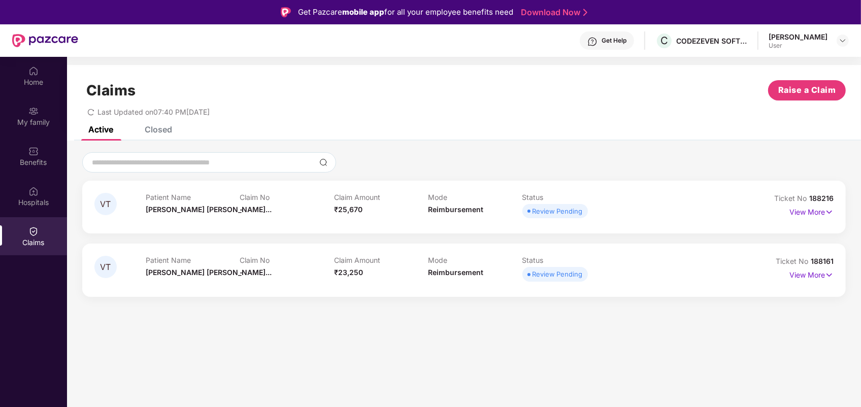
drag, startPoint x: 171, startPoint y: 320, endPoint x: 184, endPoint y: 314, distance: 15.2
click at [171, 320] on section "Claims Raise a Claim Last Updated on 07:40 PM, 13 Oct 2025 Active Closed VT Pat…" at bounding box center [464, 260] width 794 height 407
click at [301, 80] on div "Claims Raise a Claim" at bounding box center [464, 90] width 764 height 20
